Goal: Find specific page/section: Find specific page/section

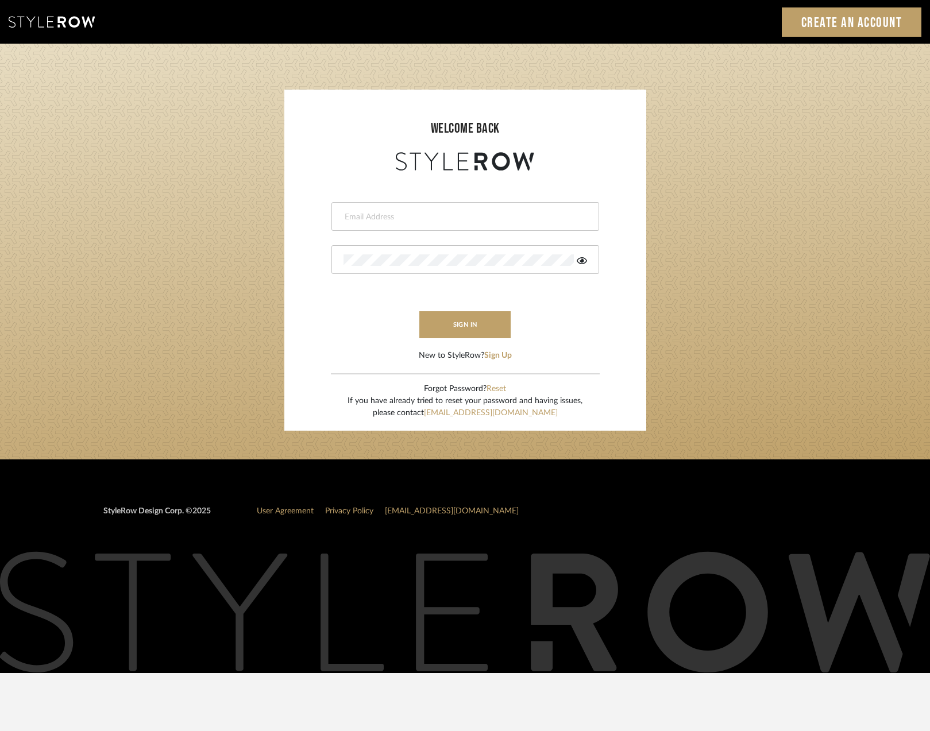
type input "[EMAIL_ADDRESS][DOMAIN_NAME]"
click at [455, 321] on button "sign in" at bounding box center [465, 324] width 92 height 27
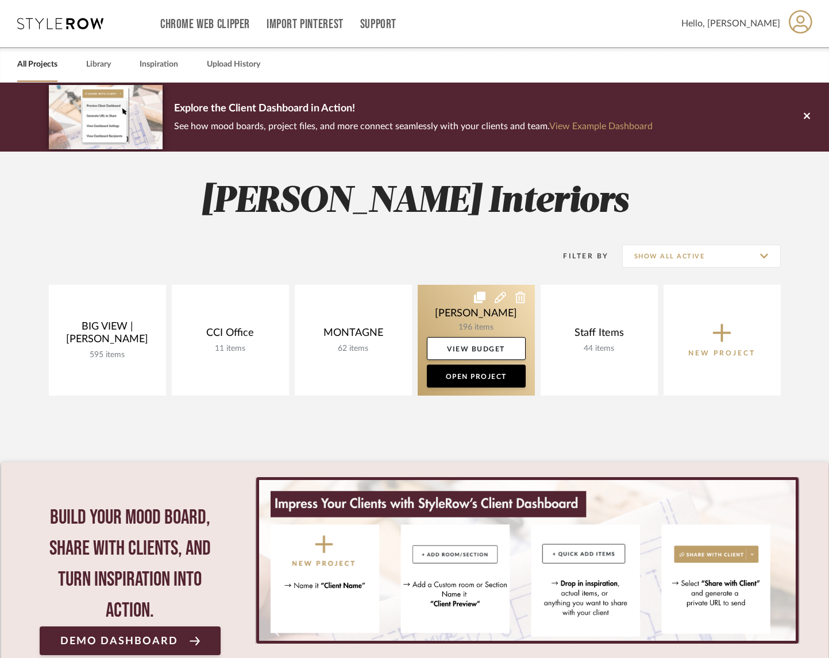
click at [467, 318] on link at bounding box center [476, 340] width 117 height 111
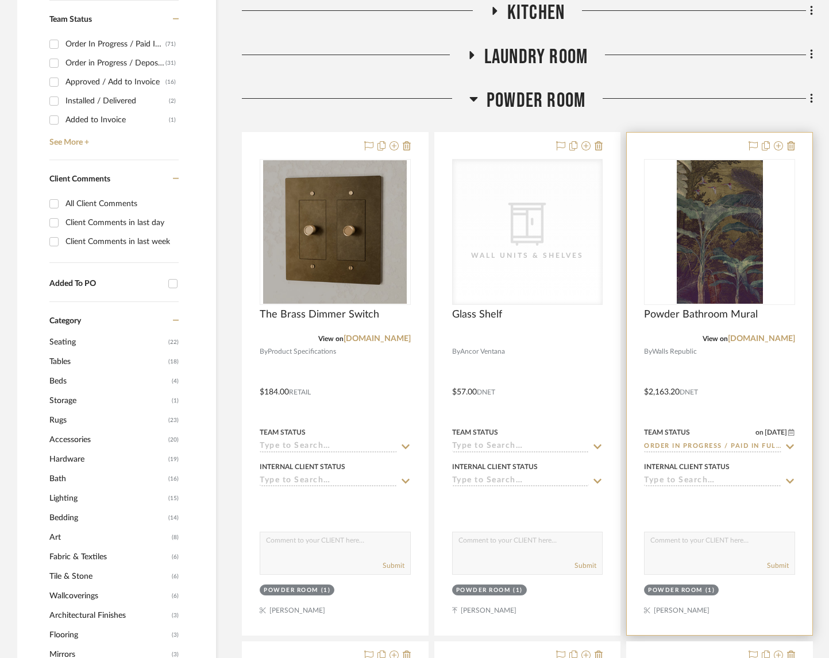
scroll to position [510, 0]
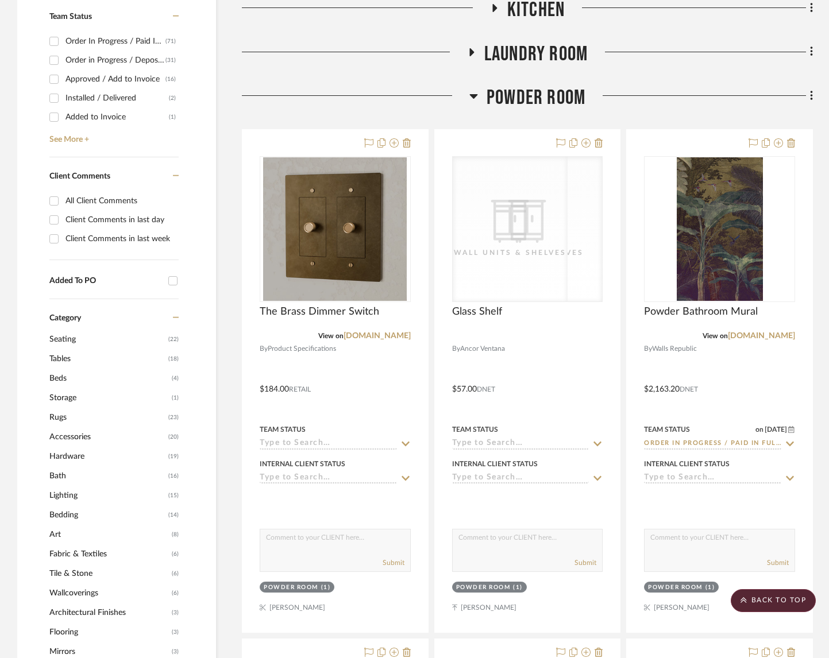
click at [518, 97] on span "Powder Room" at bounding box center [536, 98] width 99 height 25
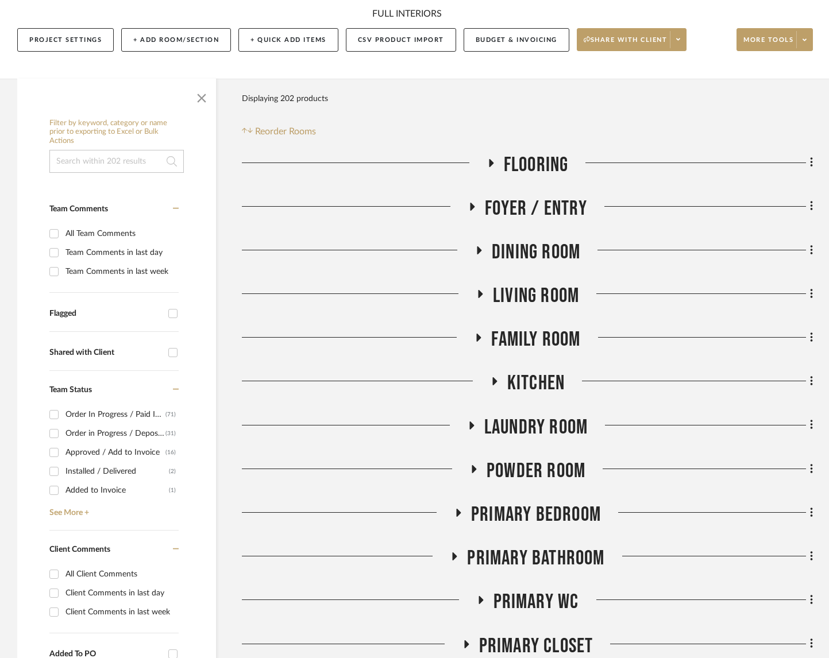
scroll to position [230, 0]
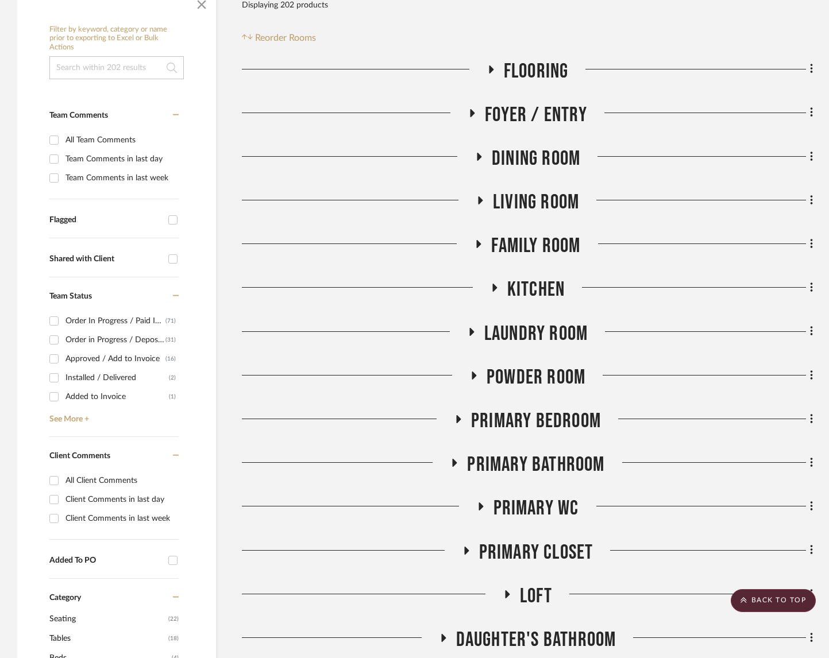
click at [529, 109] on span "Foyer / Entry" at bounding box center [536, 115] width 102 height 25
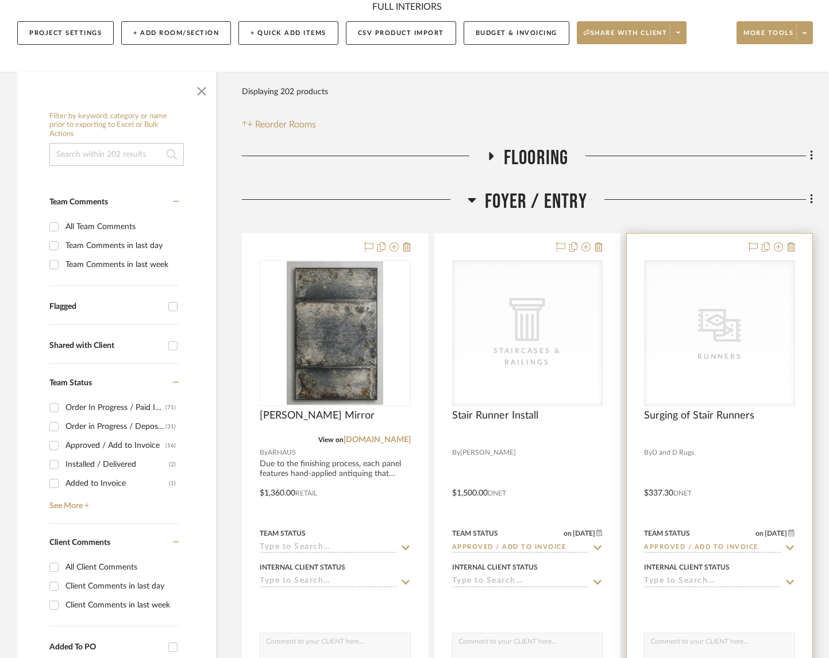
scroll to position [225, 0]
